Goal: Information Seeking & Learning: Learn about a topic

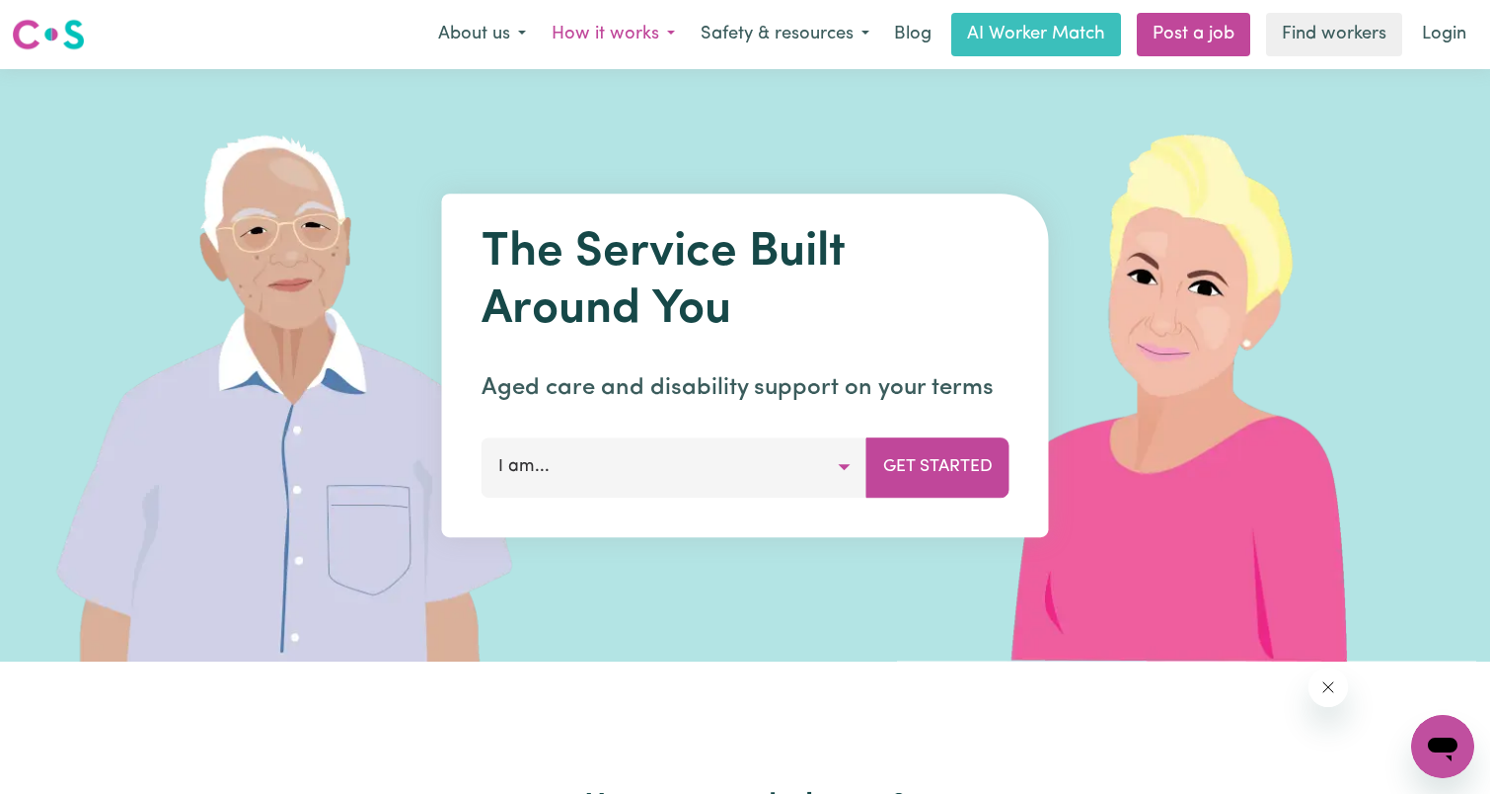
click at [626, 28] on button "How it works" at bounding box center [613, 34] width 149 height 41
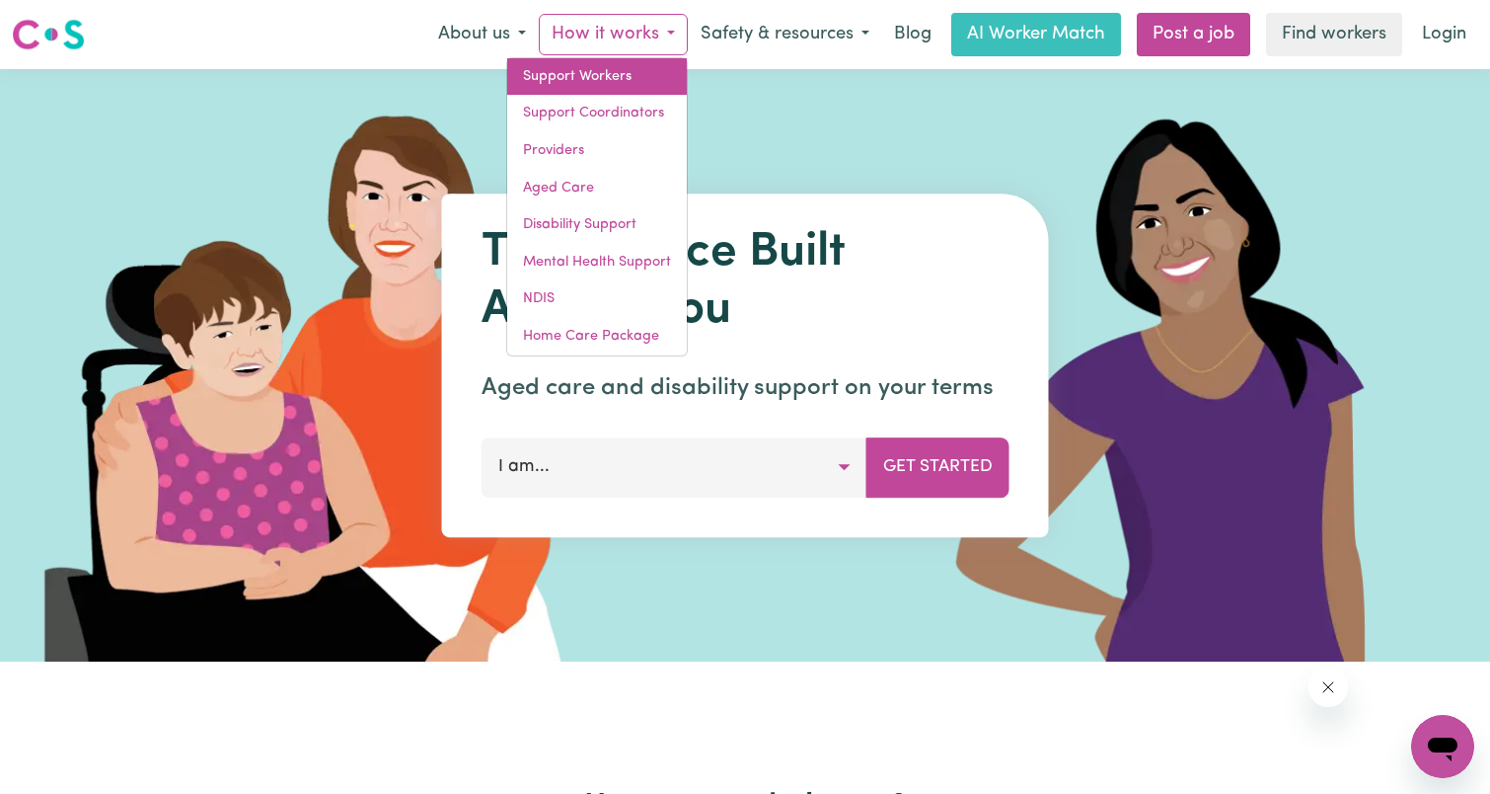
click at [610, 75] on link "Support Workers" at bounding box center [597, 77] width 180 height 38
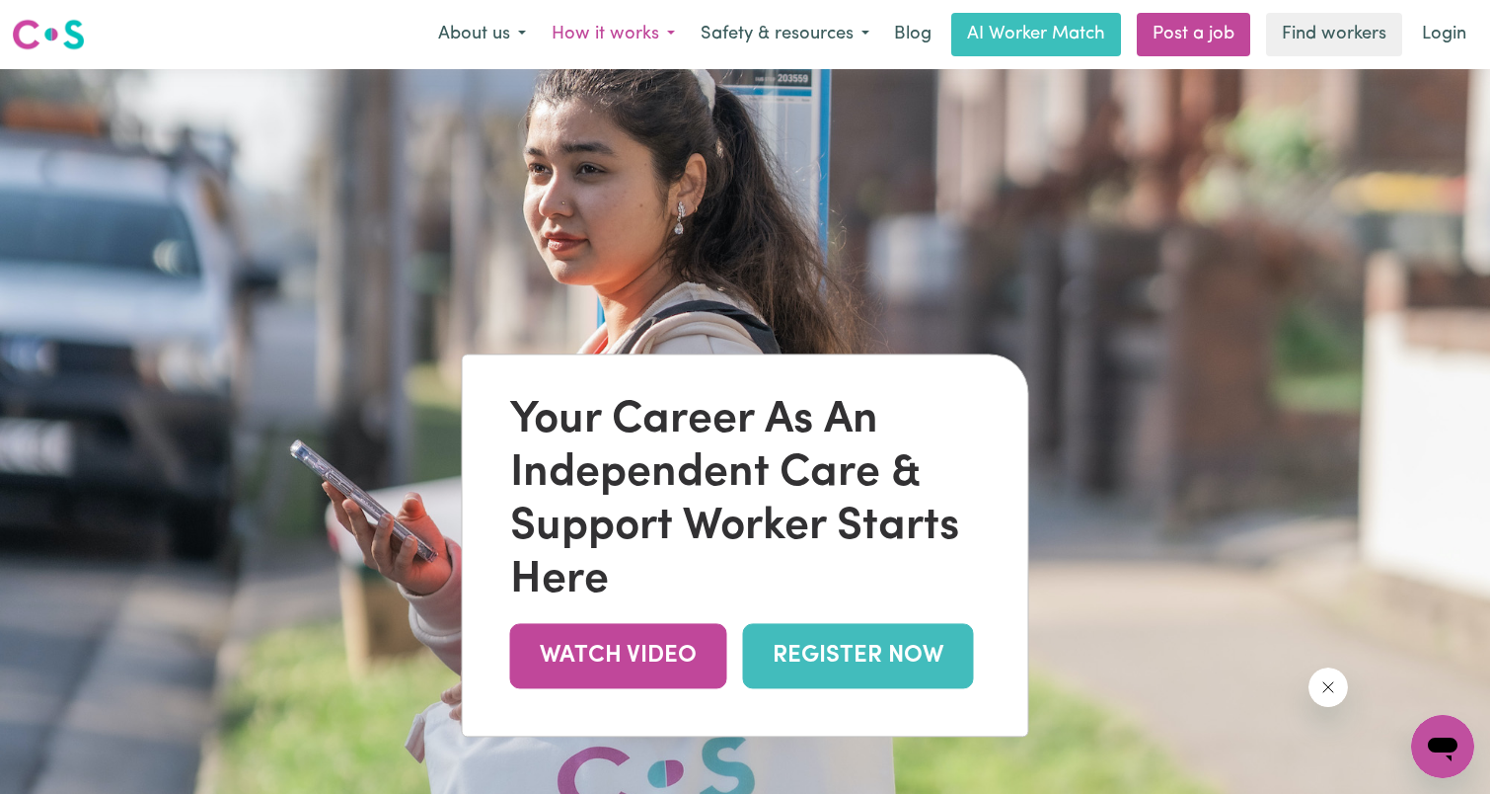
click at [597, 30] on button "How it works" at bounding box center [613, 34] width 149 height 41
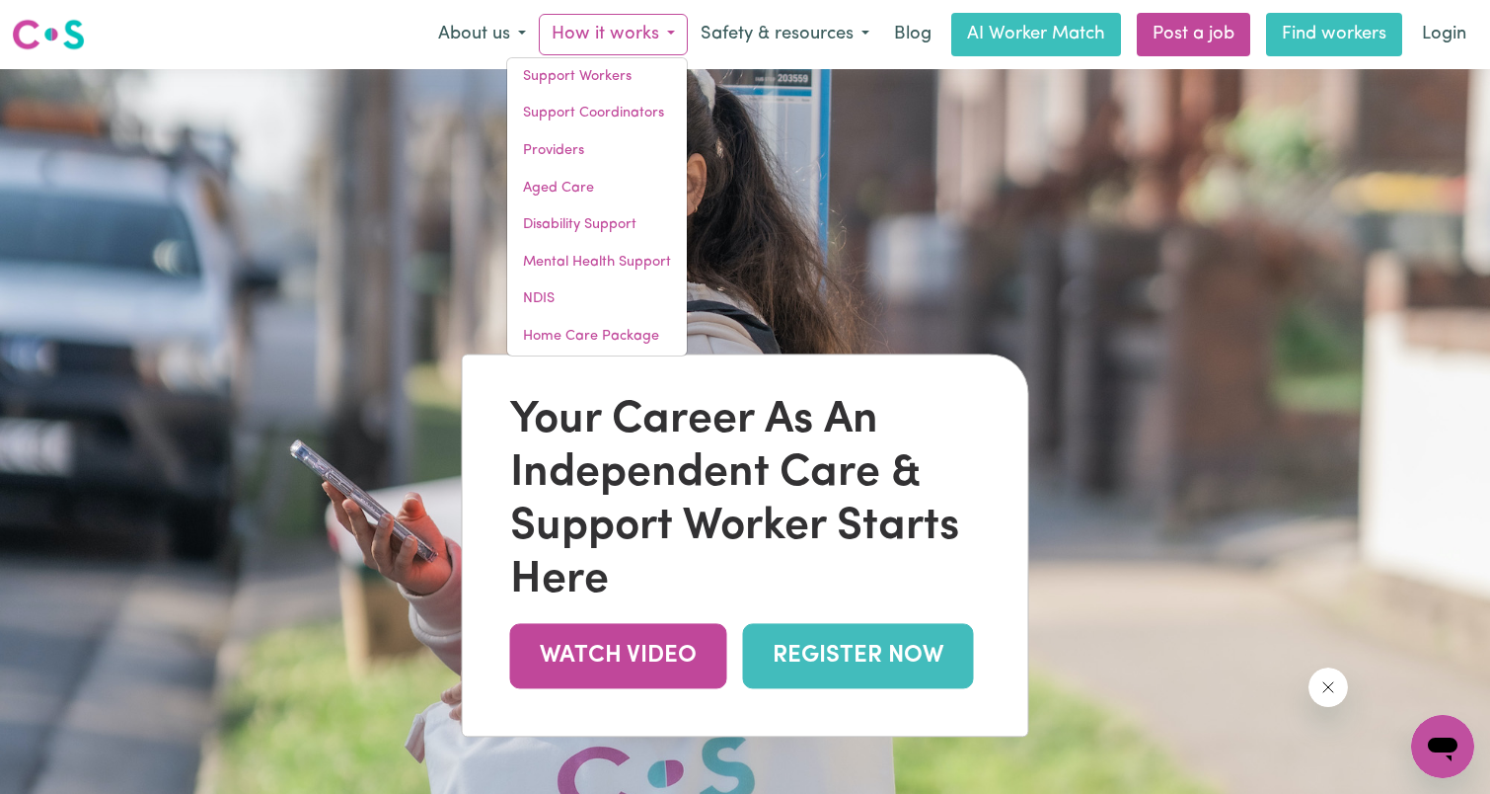
click at [1327, 25] on link "Find workers" at bounding box center [1334, 34] width 136 height 43
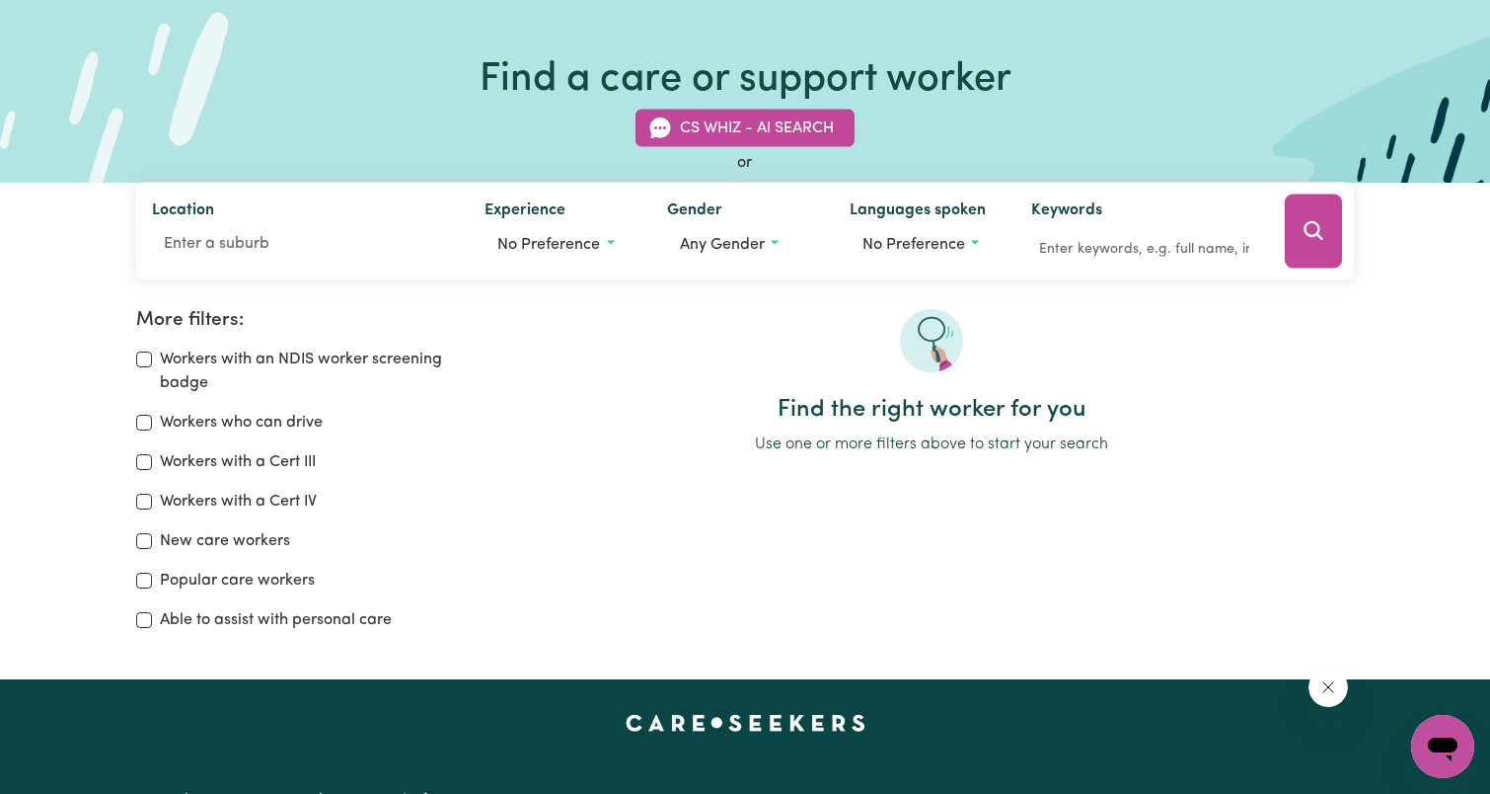
scroll to position [197, 0]
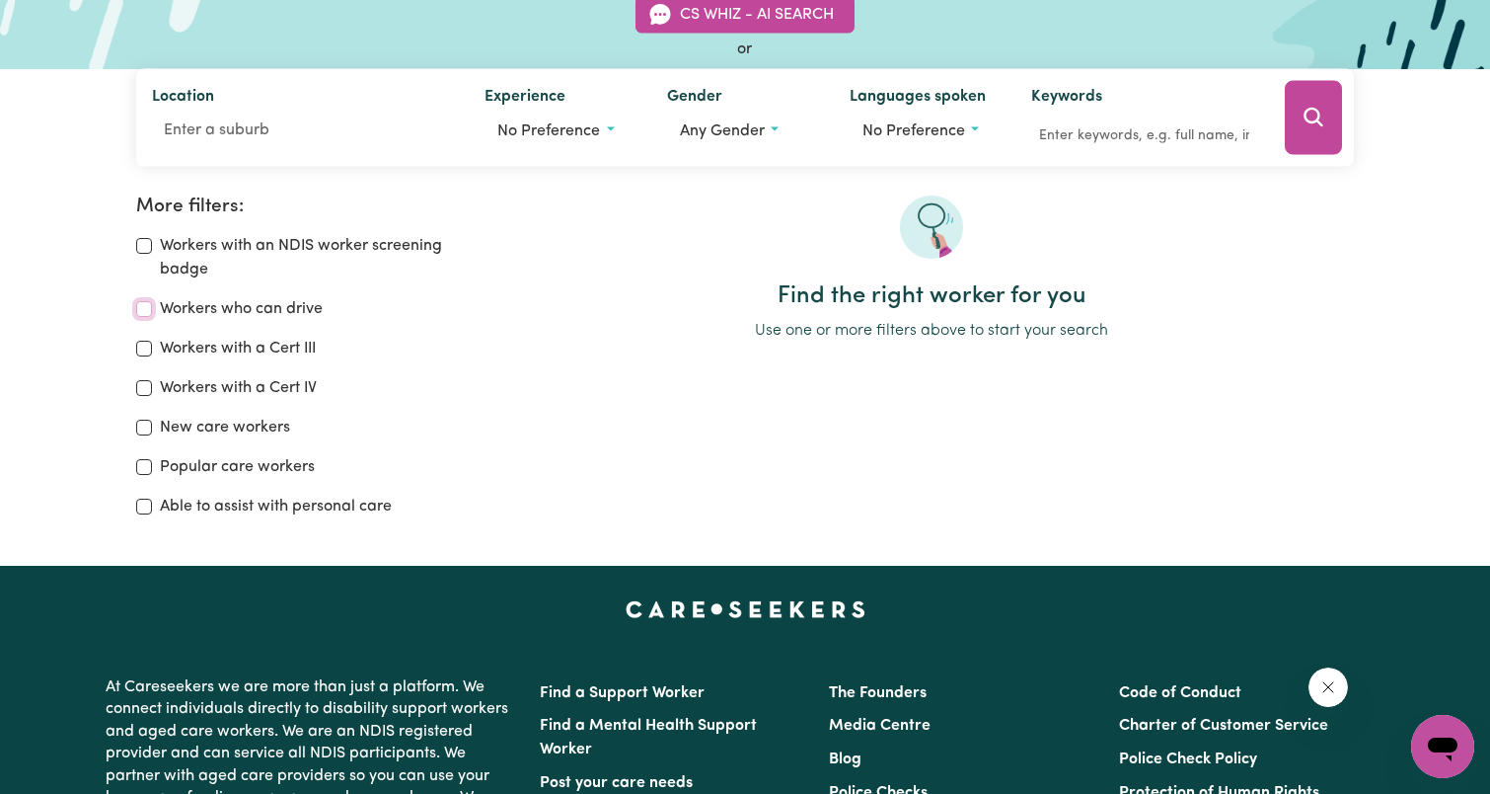
click at [144, 309] on input "Workers who can drive" at bounding box center [144, 309] width 16 height 16
checkbox input "true"
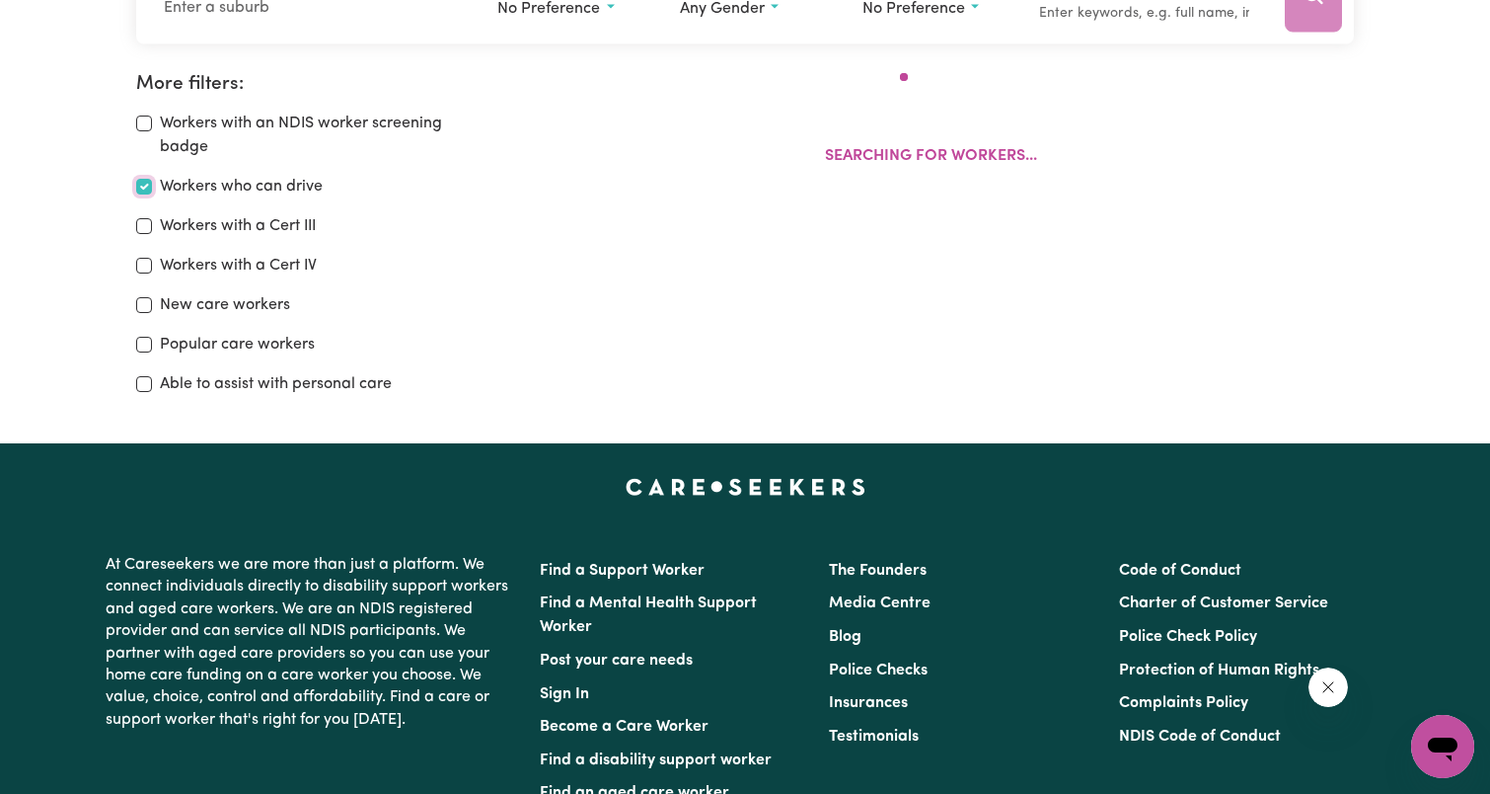
scroll to position [330, 0]
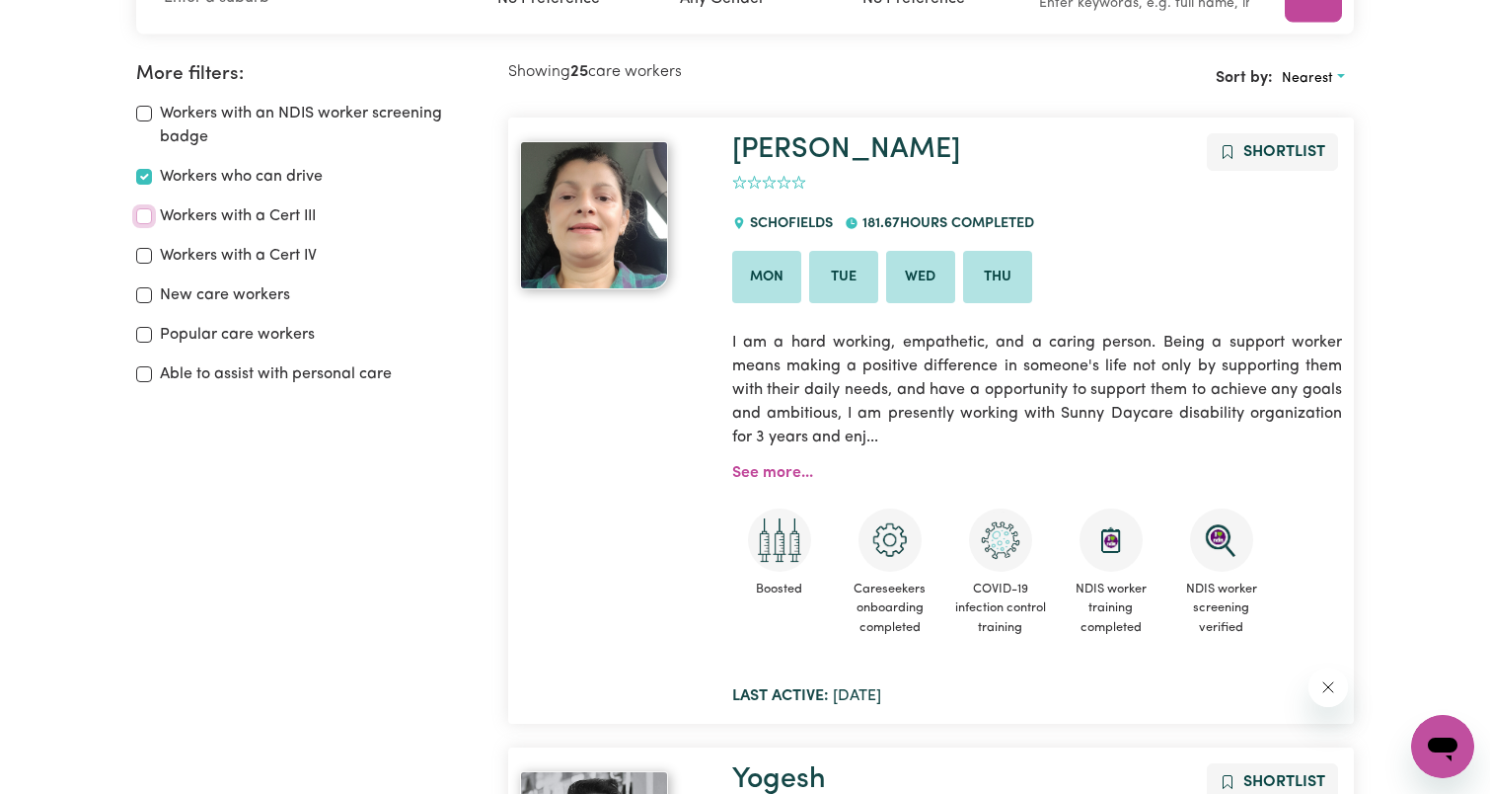
click at [150, 208] on input "Workers with a Cert III" at bounding box center [144, 216] width 16 height 16
checkbox input "true"
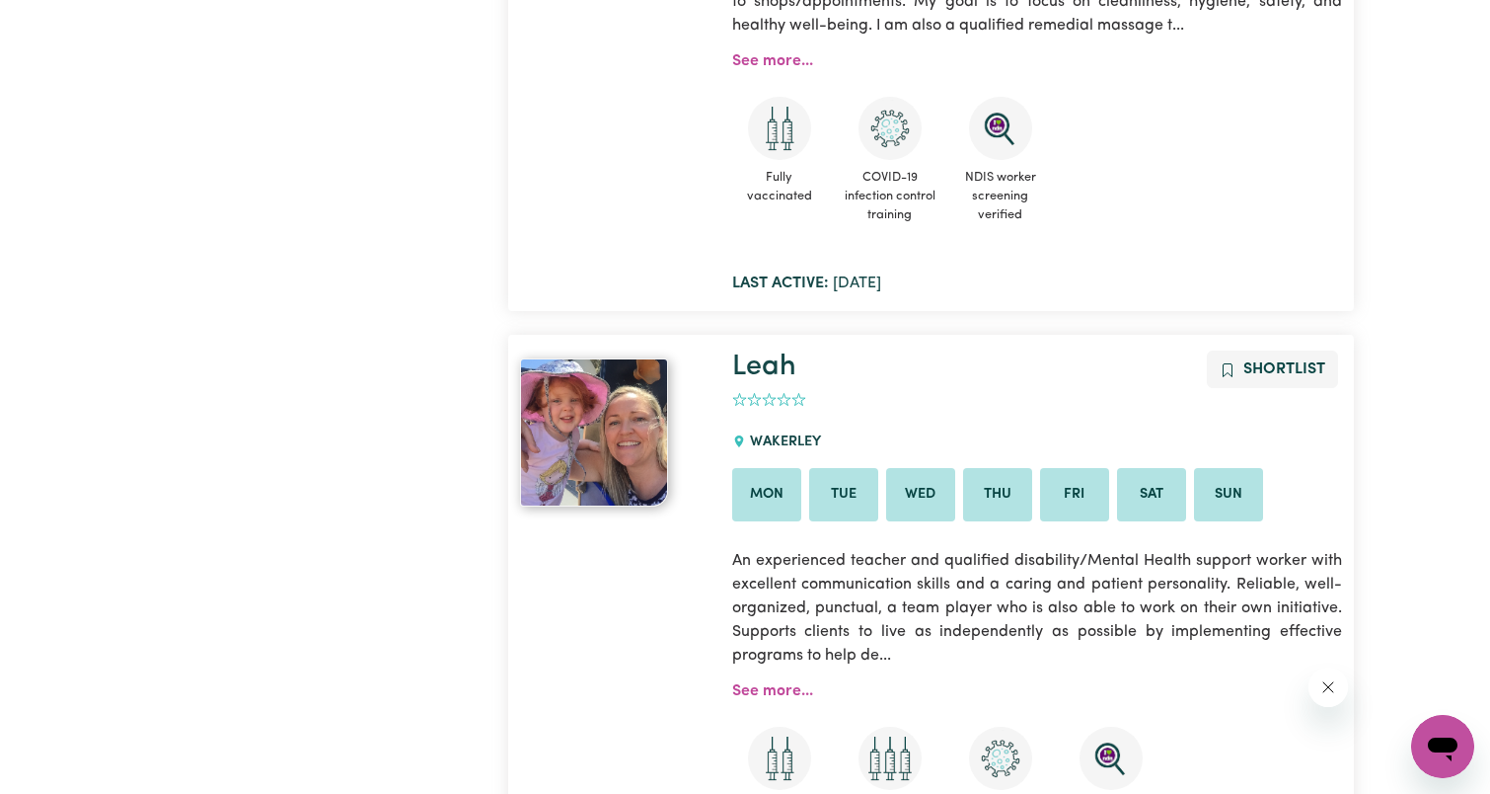
scroll to position [2008, 0]
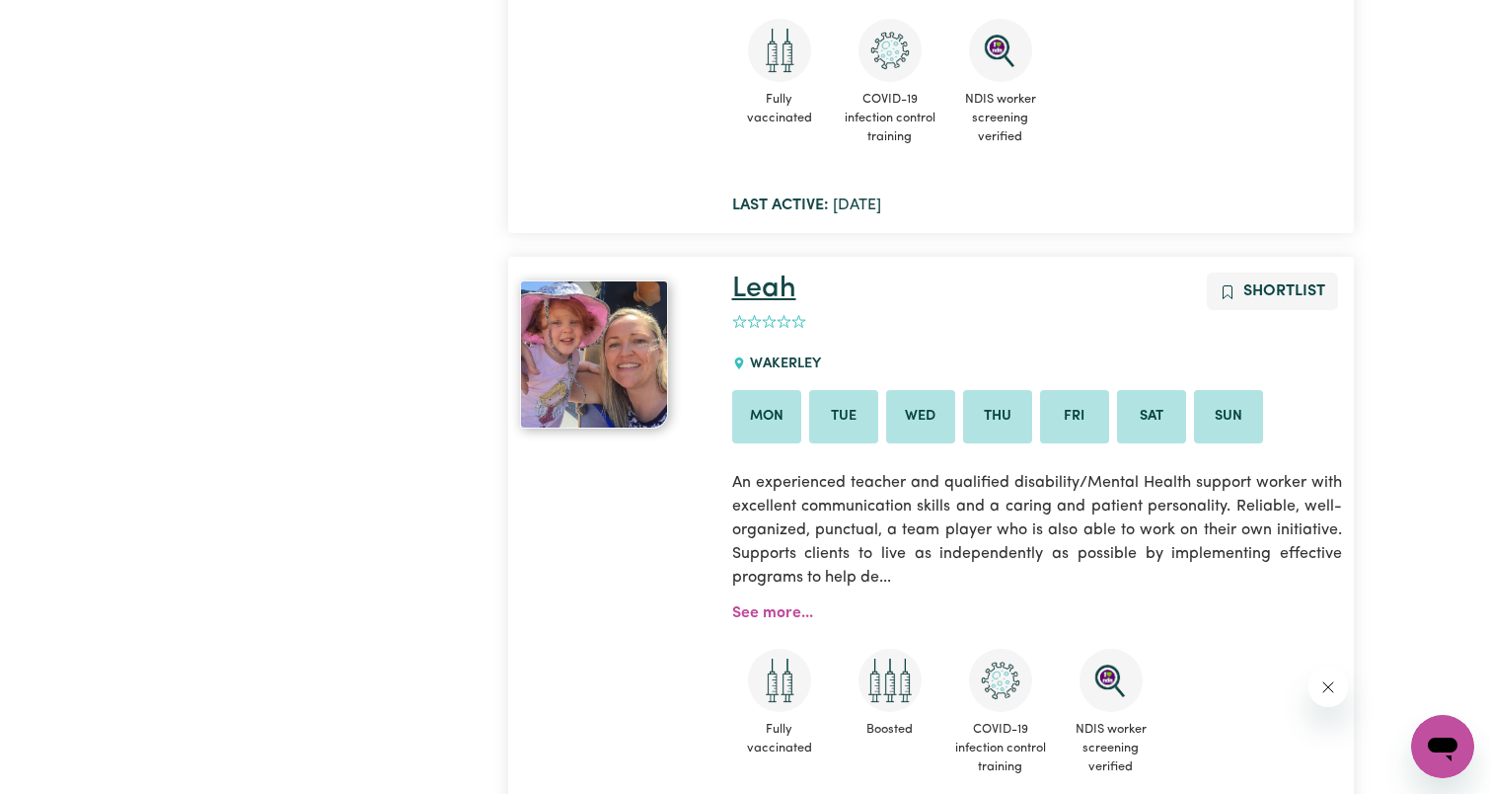
click at [756, 288] on link "Leah" at bounding box center [764, 288] width 64 height 29
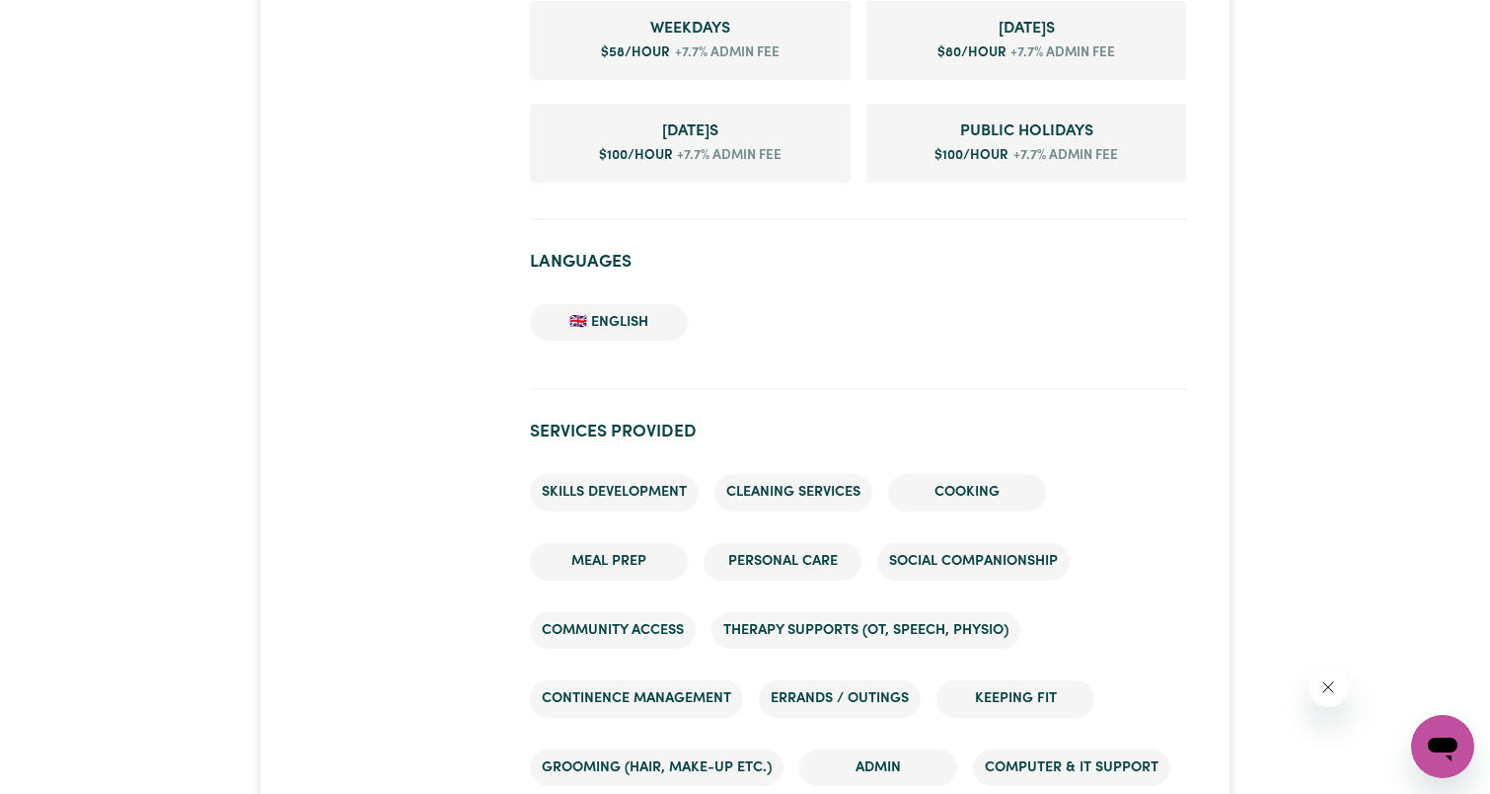
scroll to position [1480, 0]
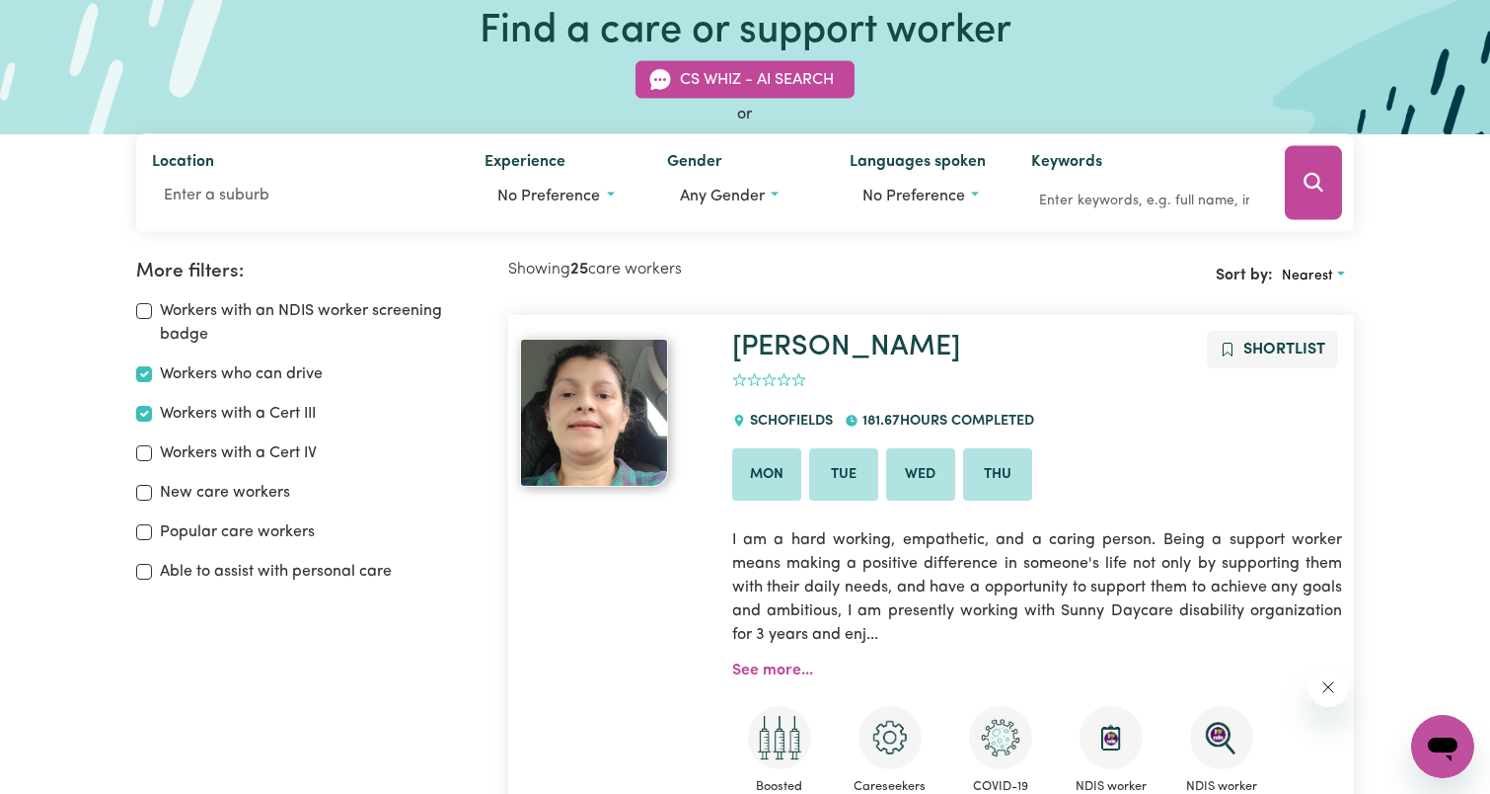
scroll to position [197, 0]
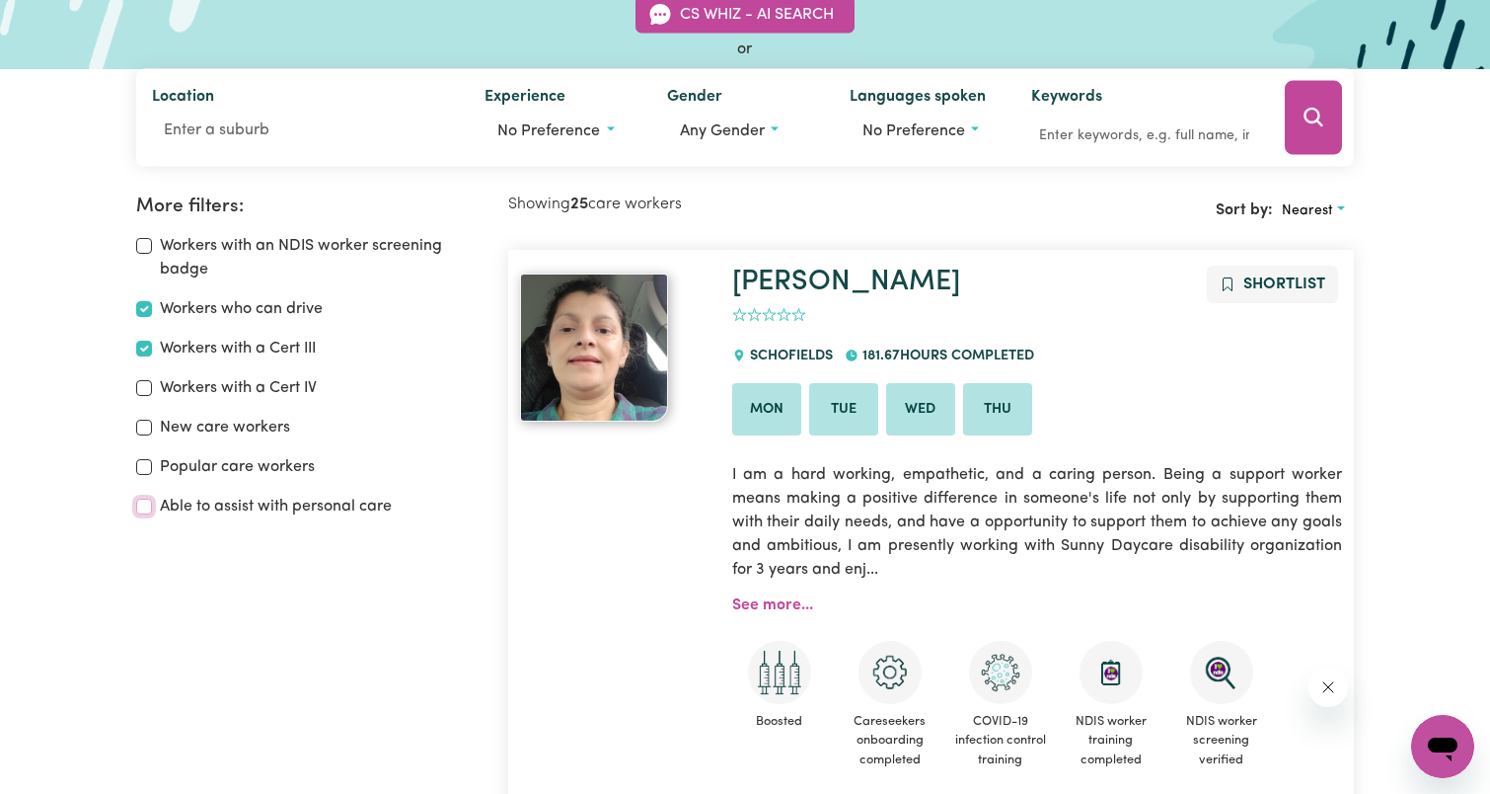
click at [144, 507] on input "Able to assist with personal care" at bounding box center [144, 506] width 16 height 16
checkbox input "true"
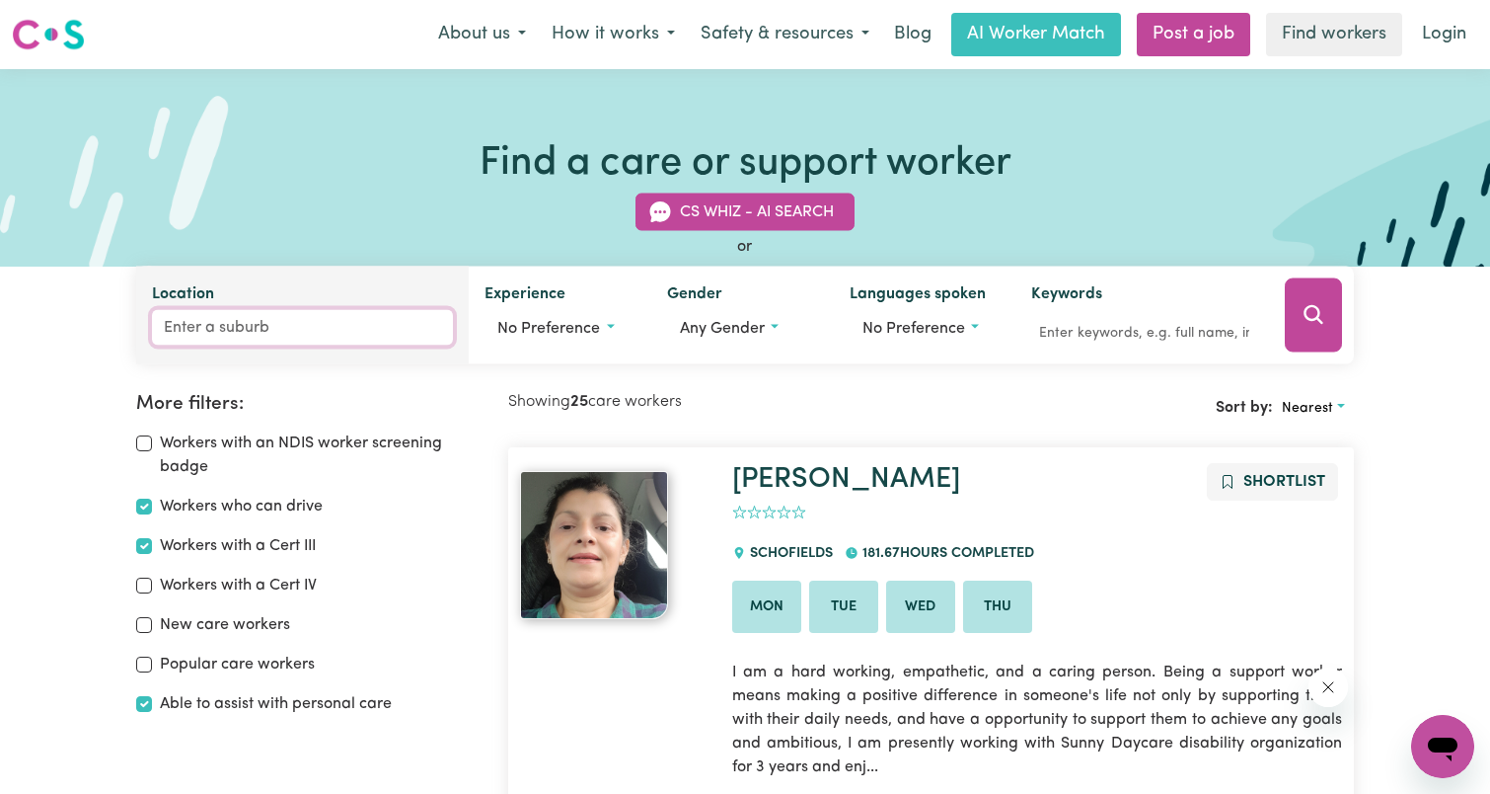
click at [288, 323] on input "Location" at bounding box center [302, 328] width 301 height 36
type input "4512"
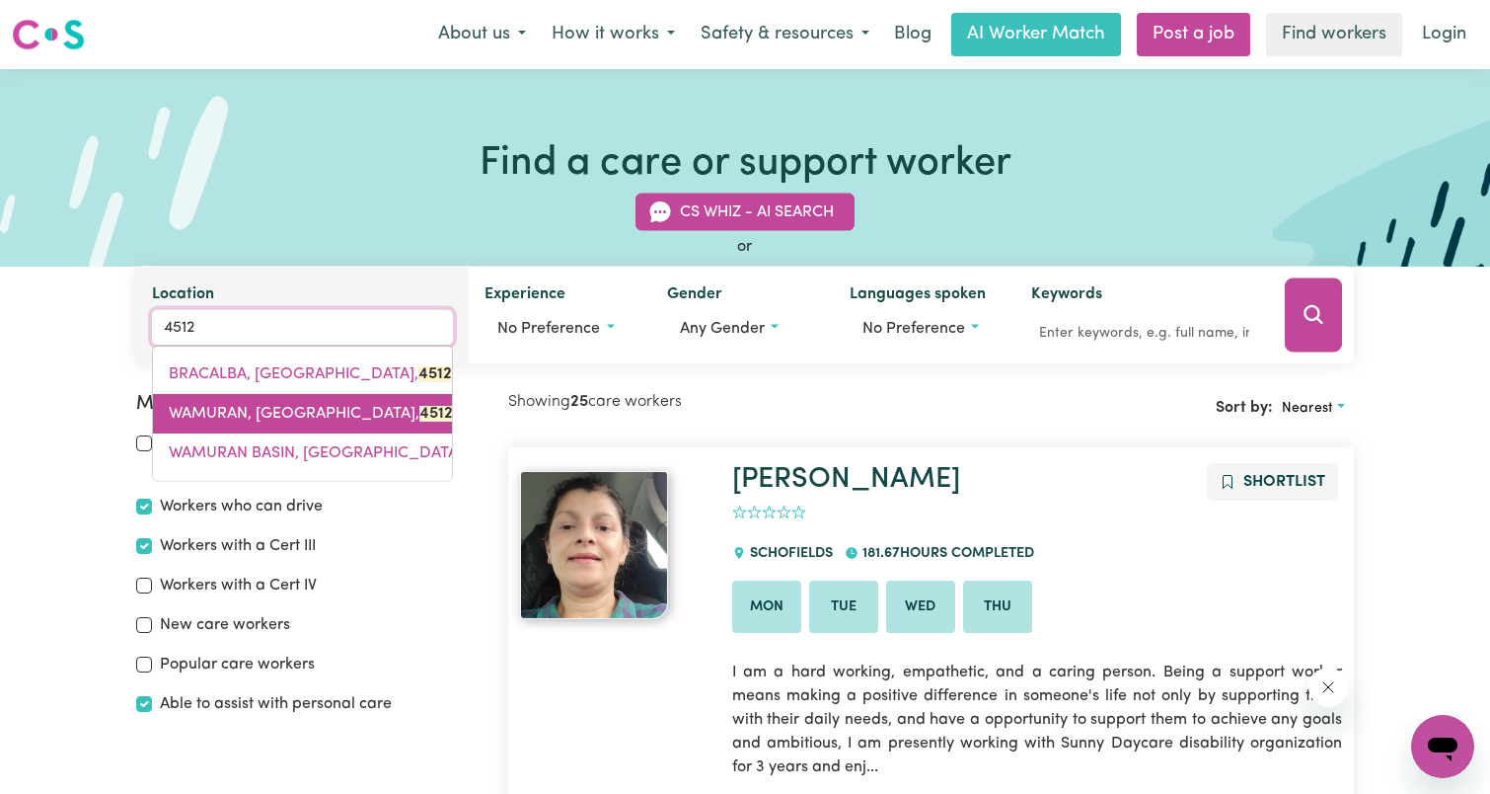
click at [281, 415] on span "WAMURAN, [GEOGRAPHIC_DATA], 4512" at bounding box center [311, 414] width 284 height 16
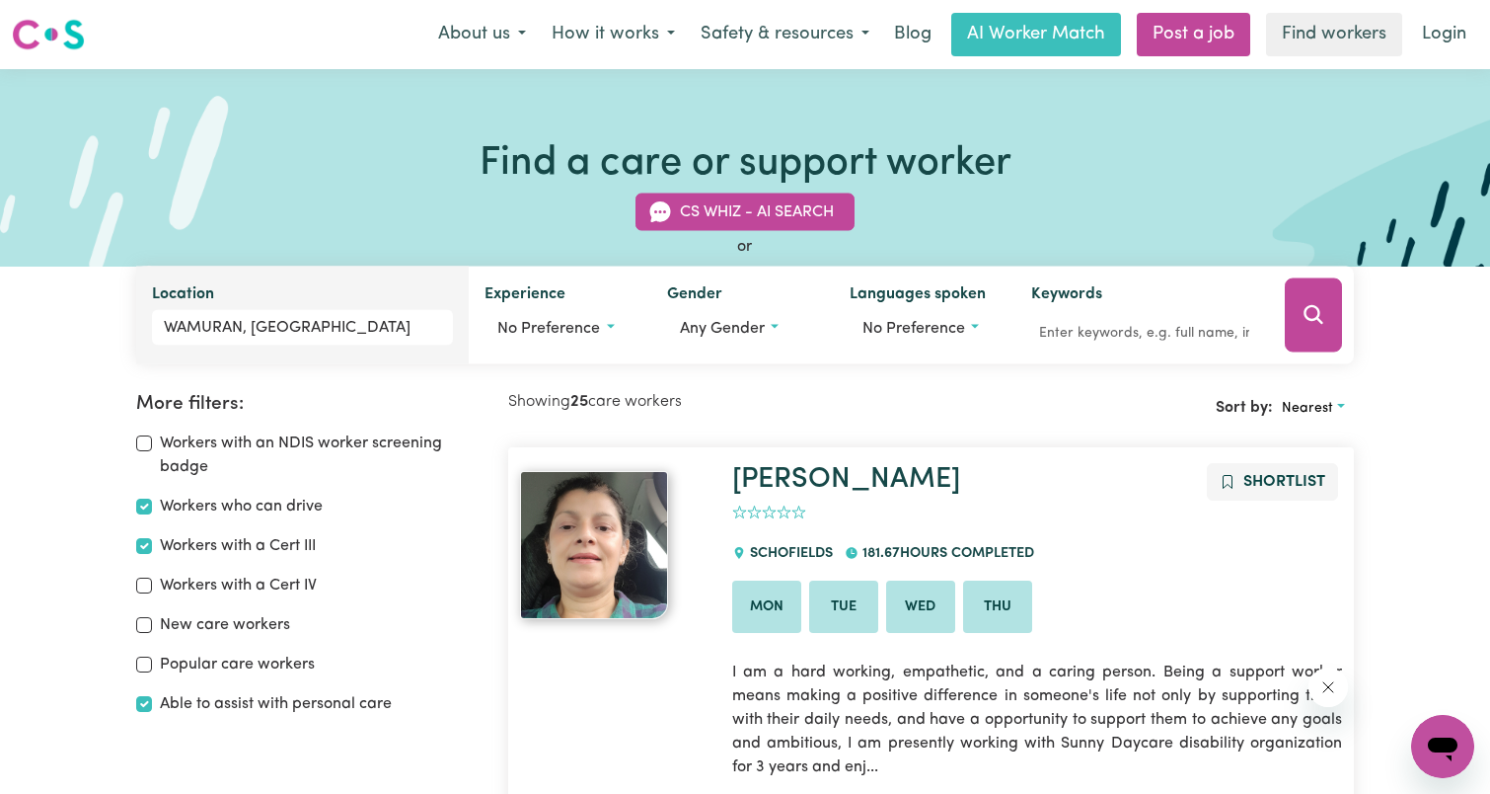
click at [1301, 299] on button "Search" at bounding box center [1313, 315] width 57 height 74
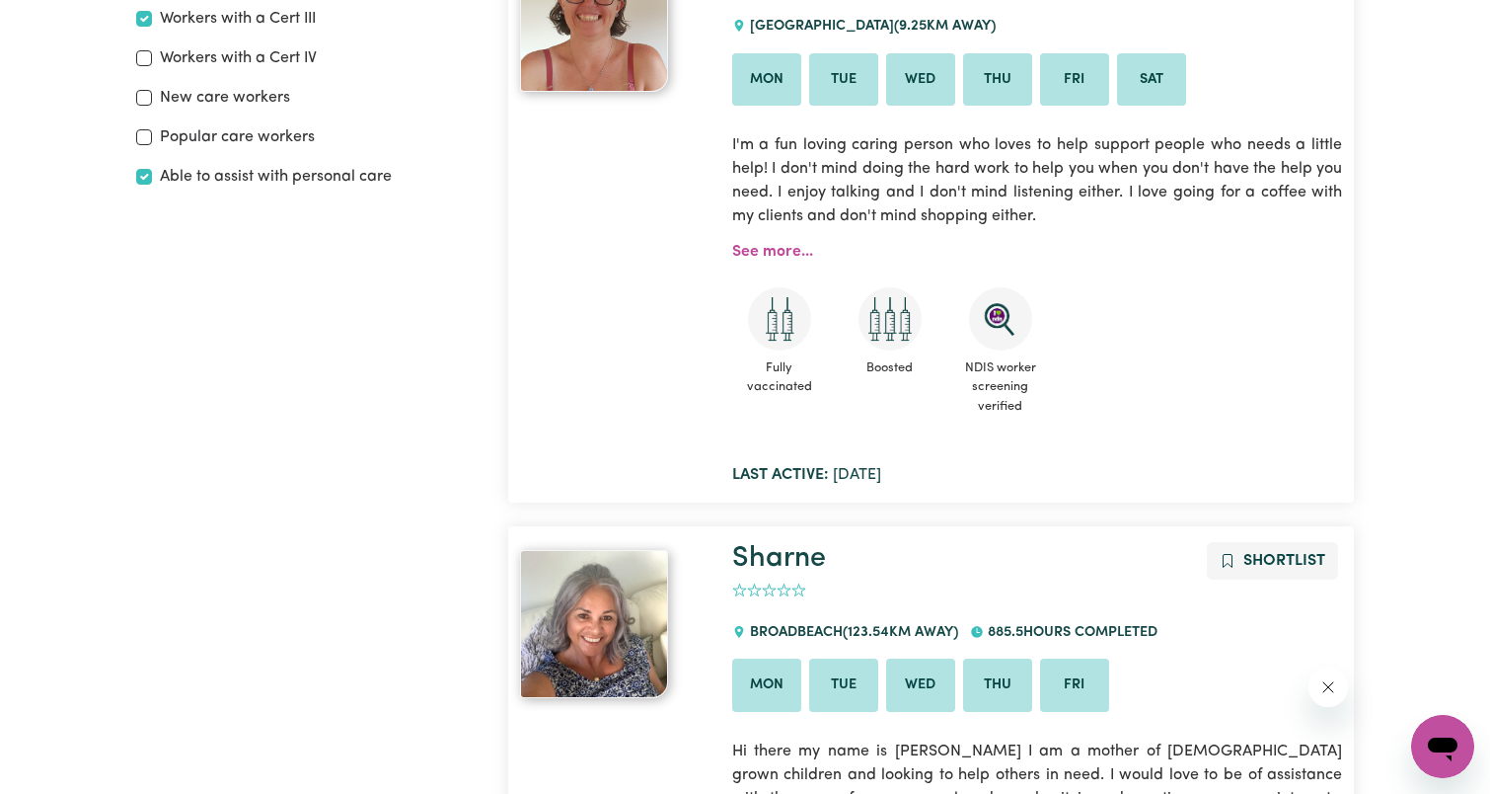
scroll to position [330, 0]
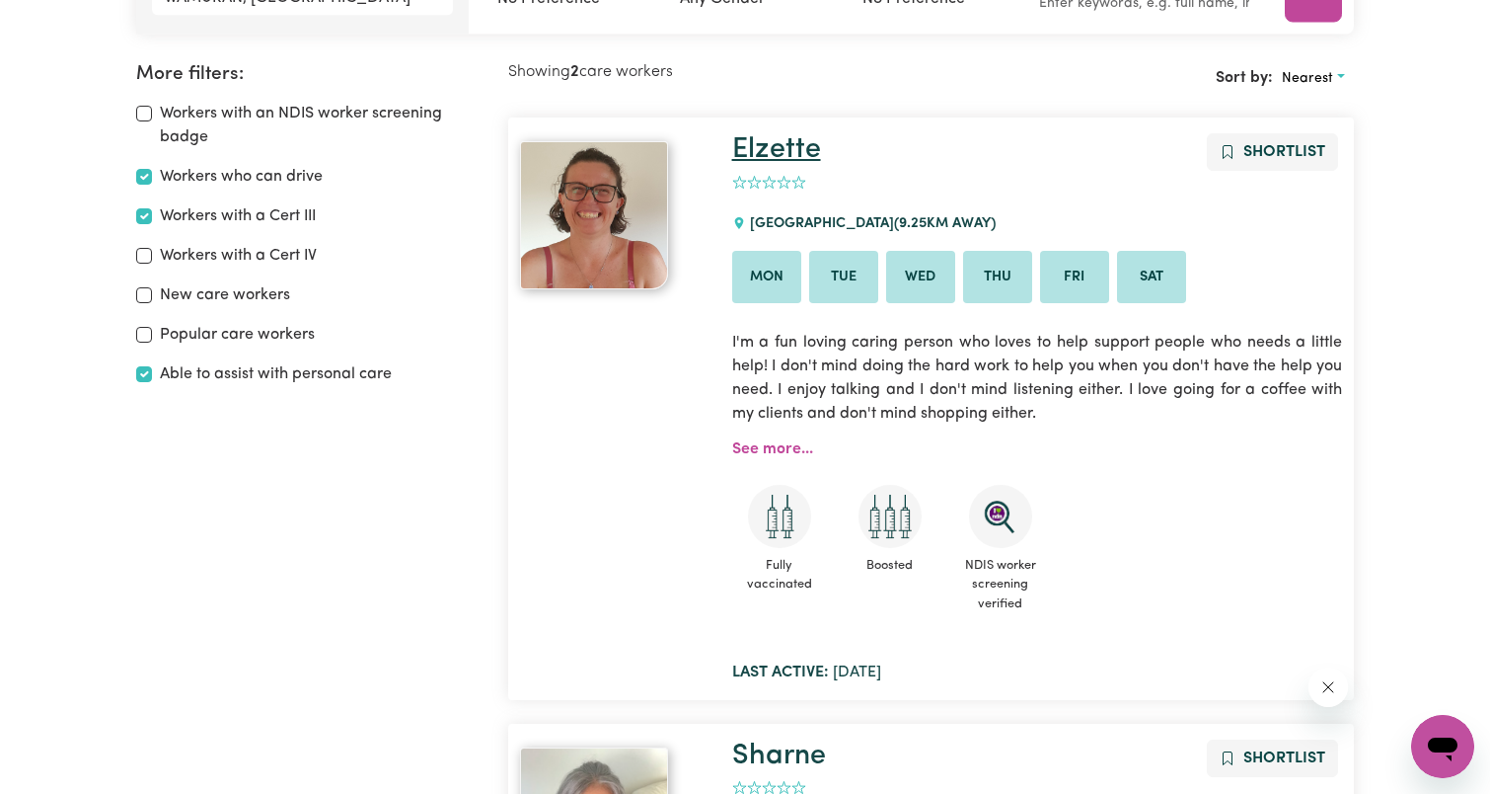
click at [796, 152] on link "Elzette" at bounding box center [776, 149] width 89 height 29
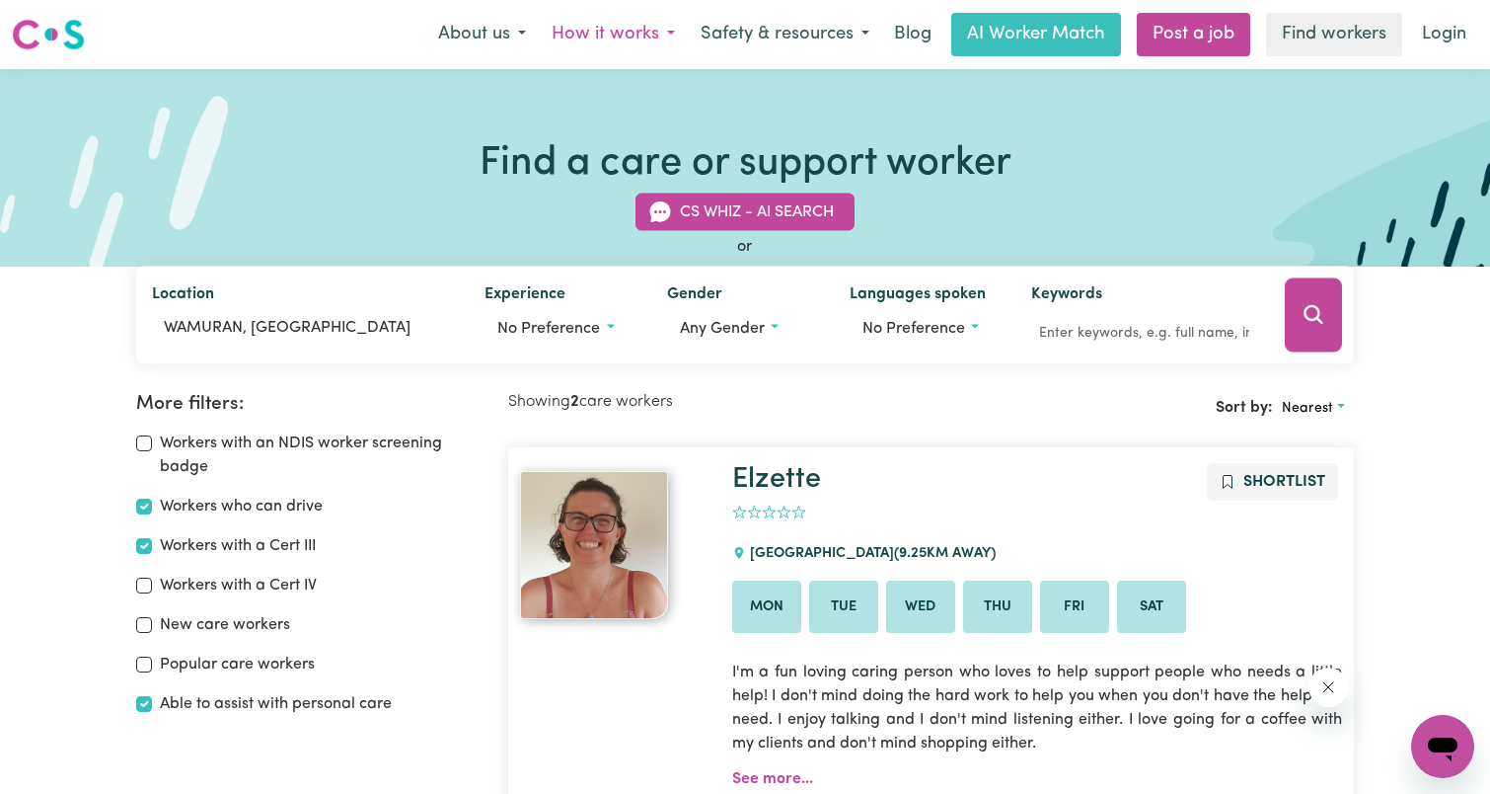
click at [628, 29] on button "How it works" at bounding box center [613, 34] width 149 height 41
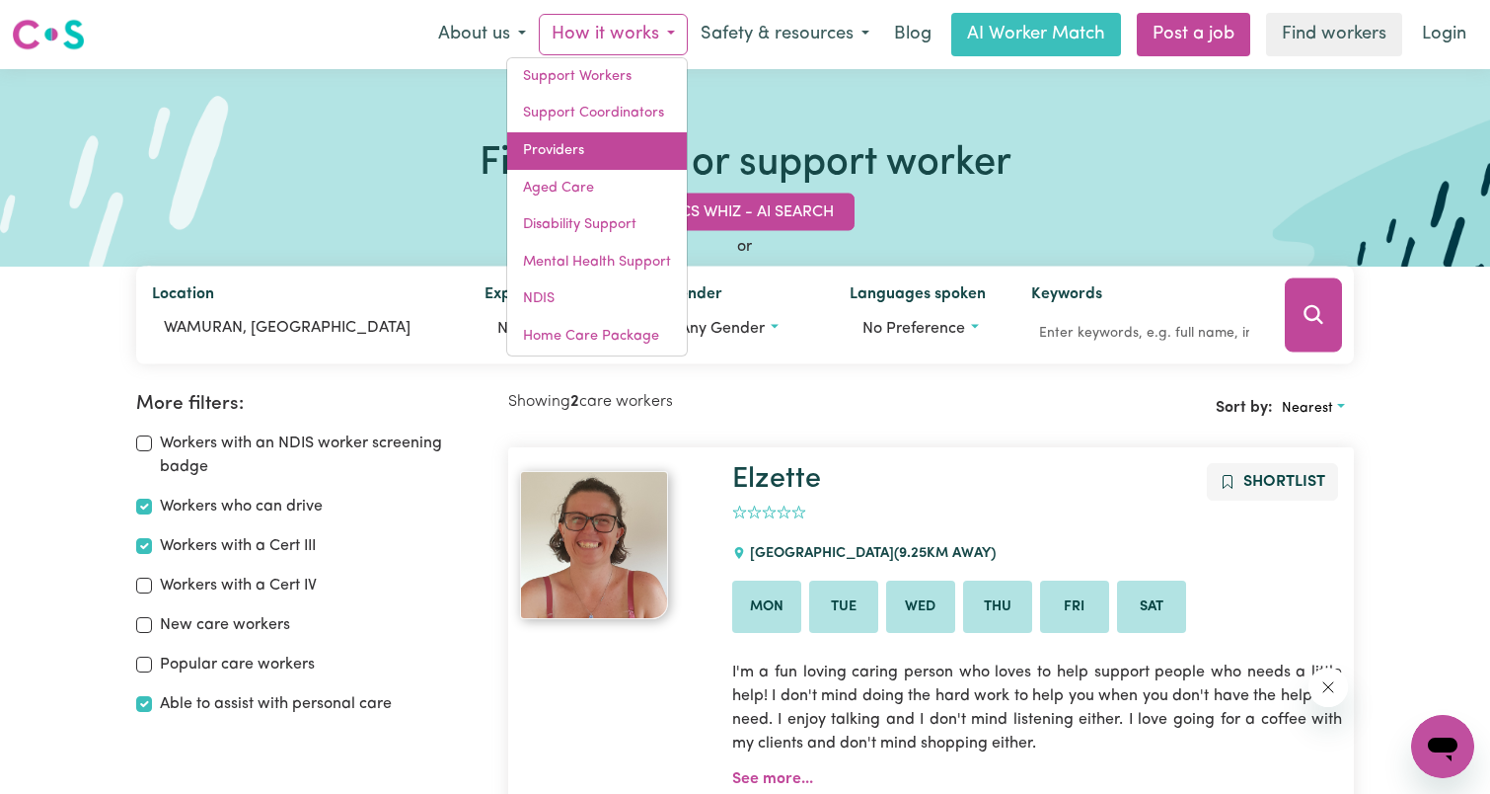
click at [556, 141] on link "Providers" at bounding box center [597, 151] width 180 height 38
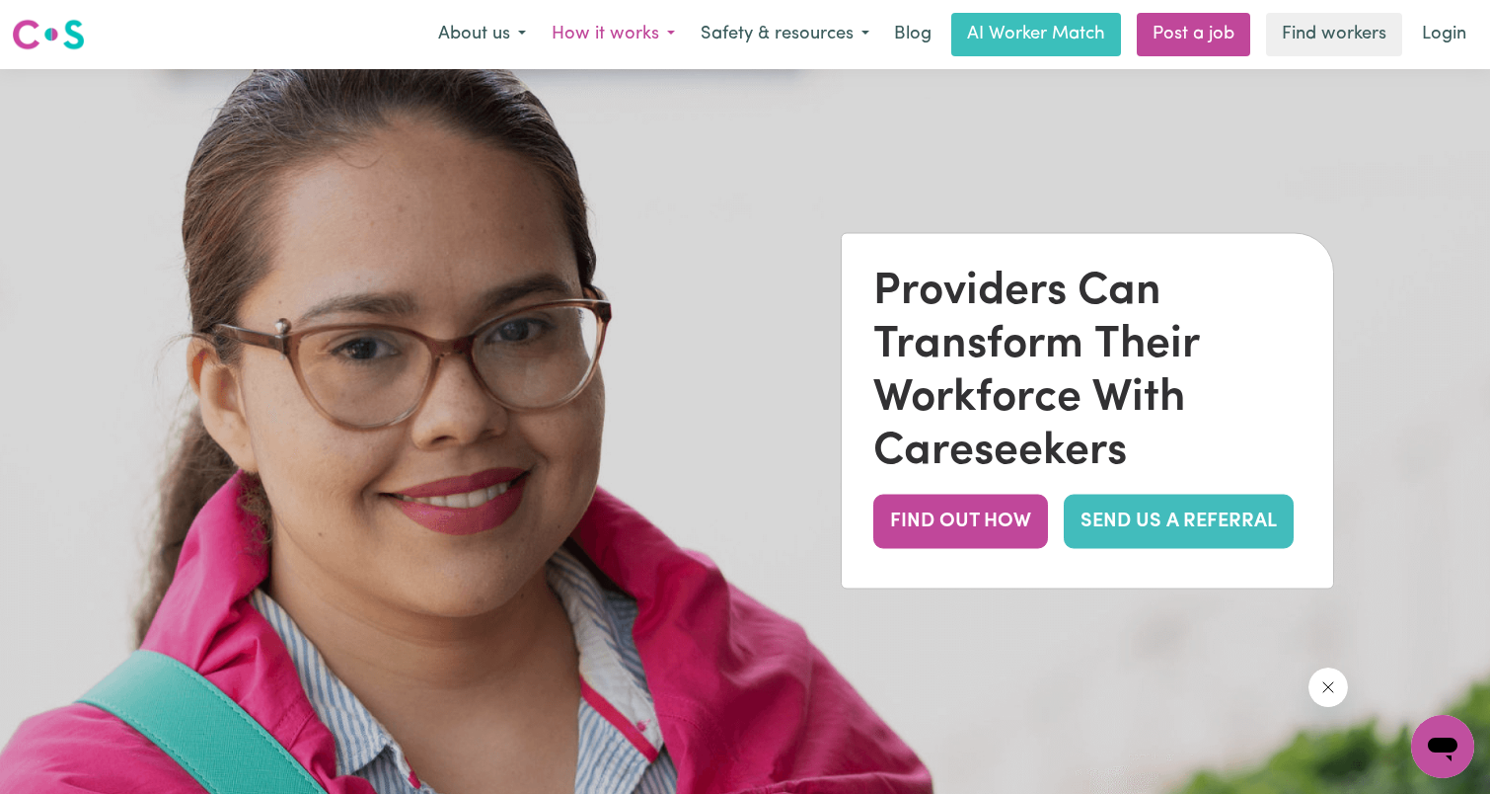
click at [632, 36] on button "How it works" at bounding box center [613, 34] width 149 height 41
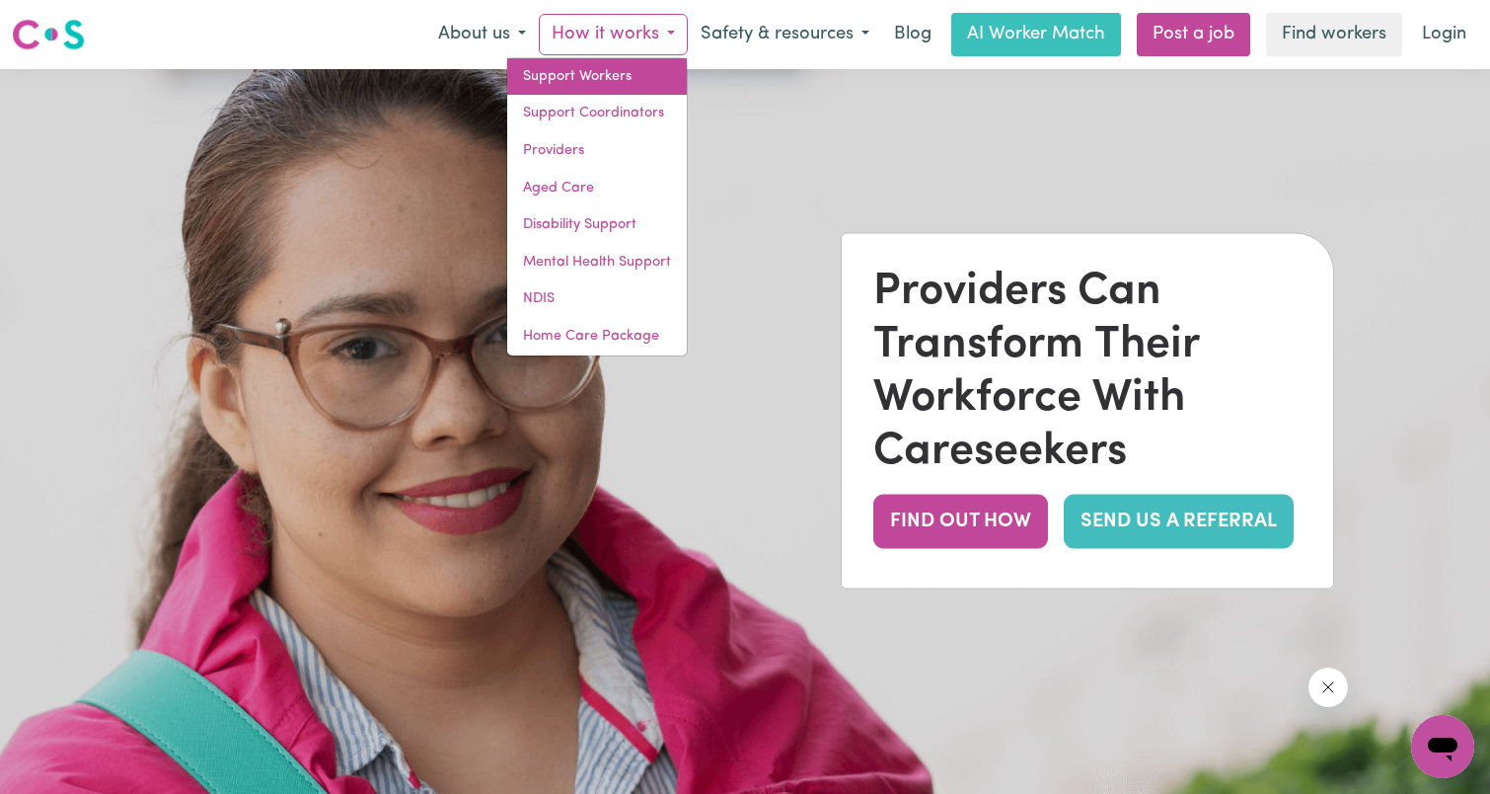
click at [618, 71] on link "Support Workers" at bounding box center [597, 77] width 180 height 38
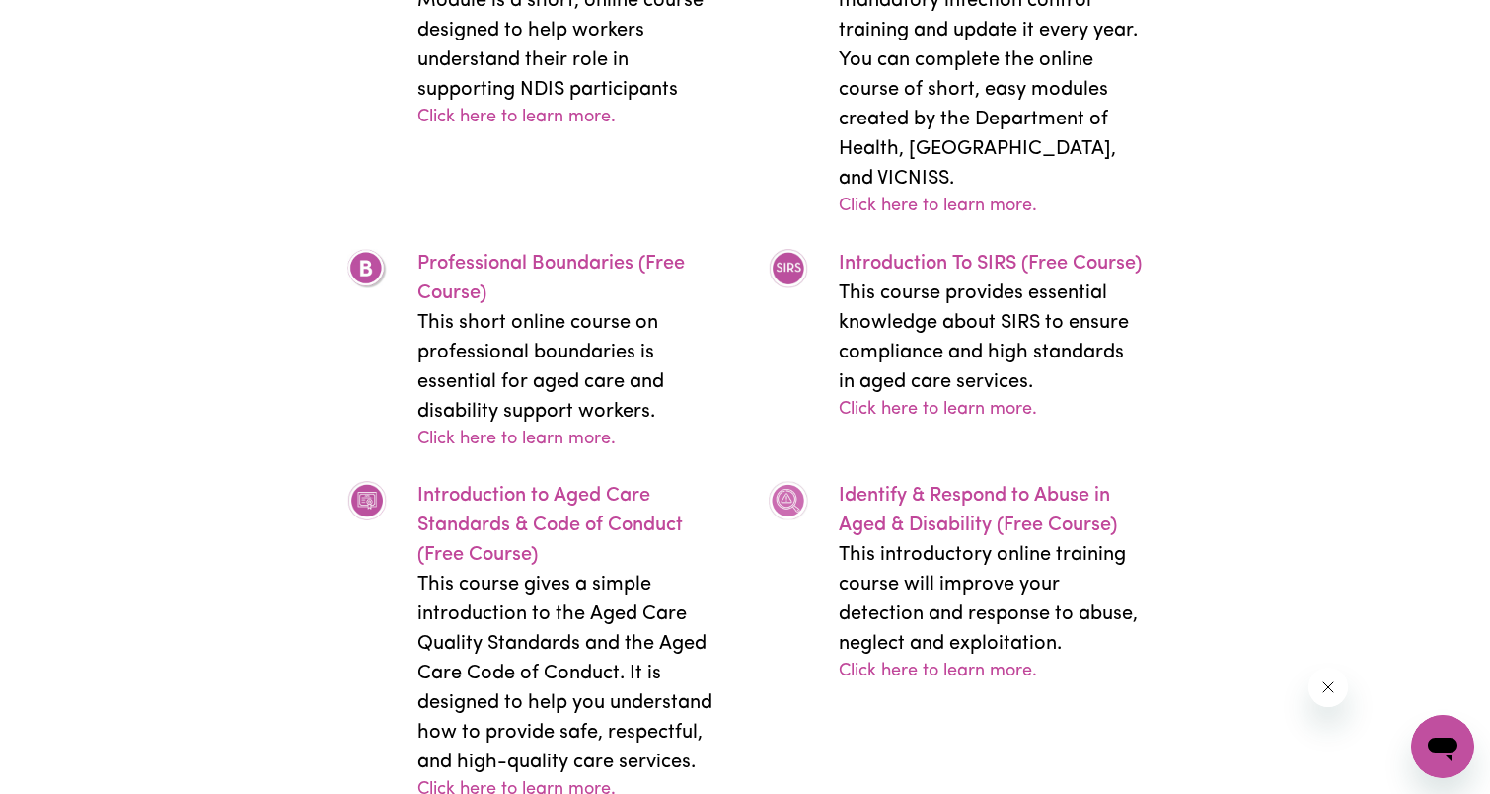
scroll to position [5626, 0]
